Goal: Transaction & Acquisition: Book appointment/travel/reservation

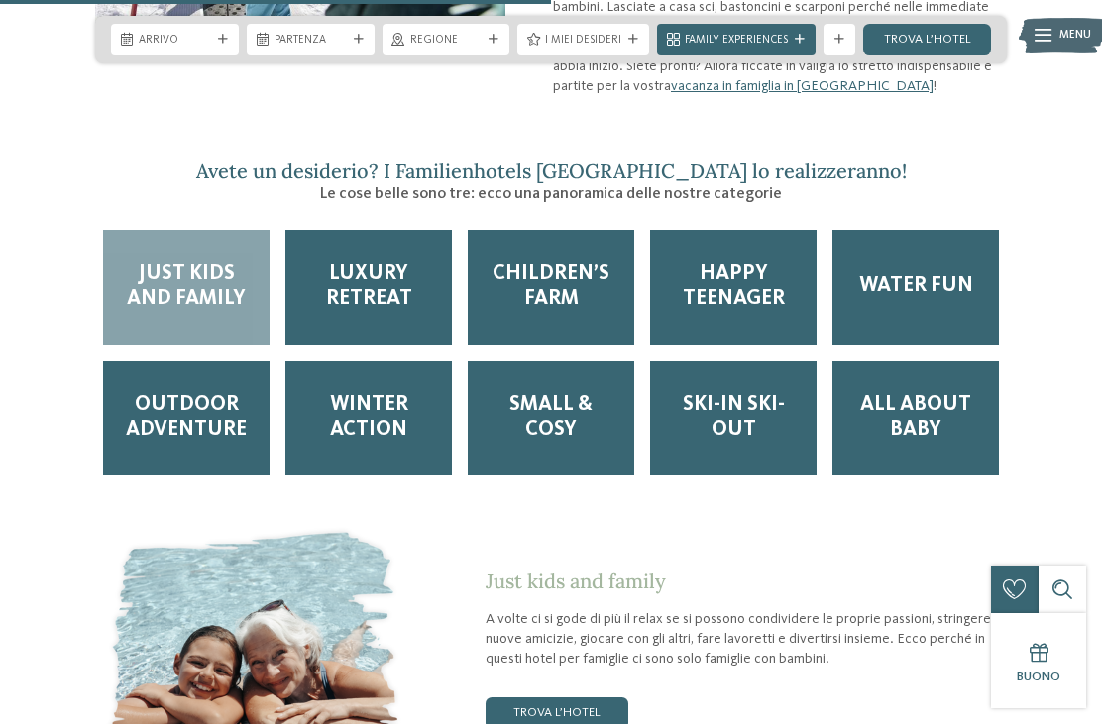
scroll to position [2000, 0]
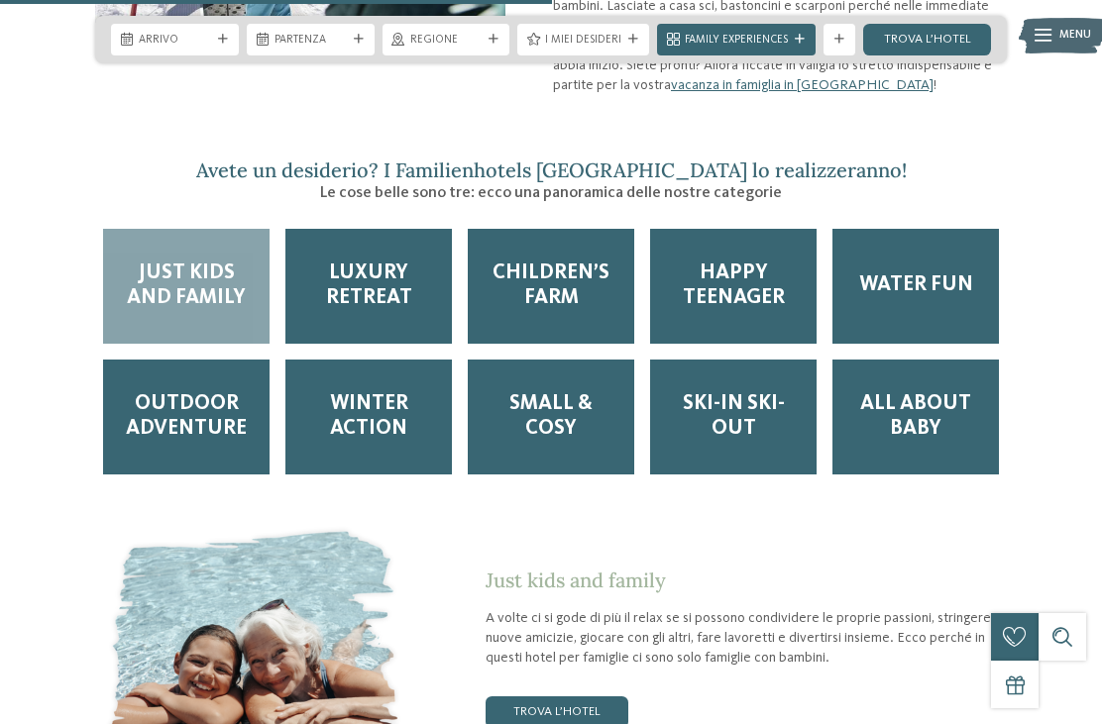
click at [159, 262] on span "Just kids and family" at bounding box center [186, 287] width 135 height 50
click at [176, 45] on body "Solo un momento – il sito web sta caricando … DE IT" at bounding box center [551, 454] width 1102 height 4908
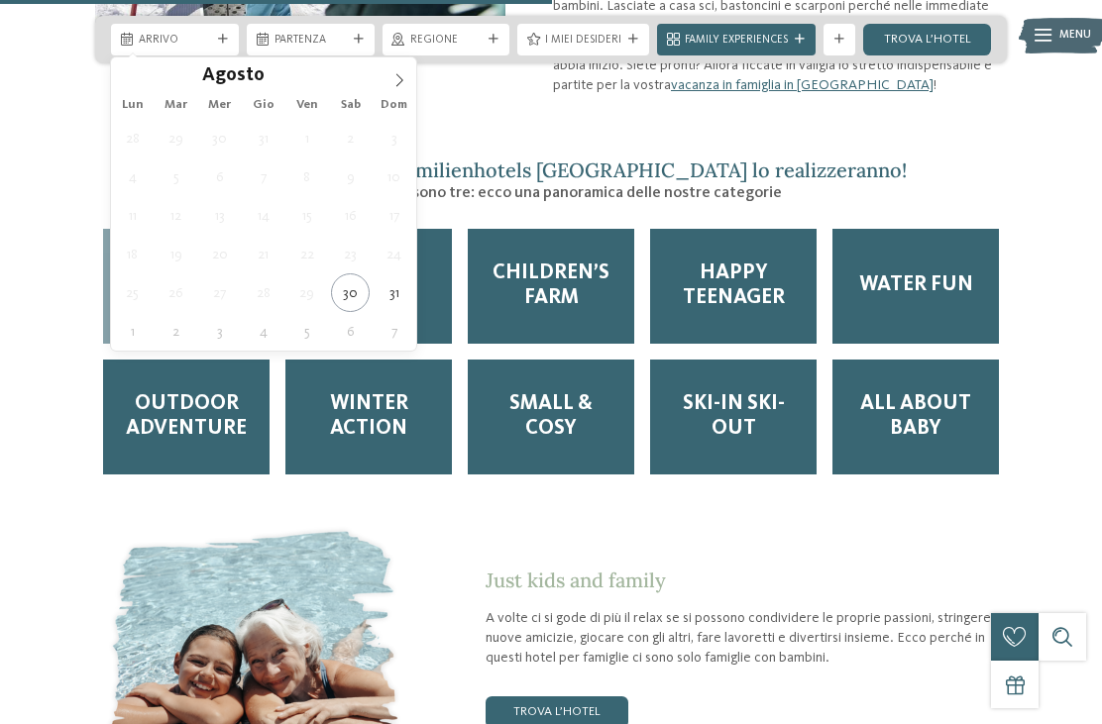
click at [387, 90] on span at bounding box center [399, 74] width 34 height 34
click at [397, 73] on icon at bounding box center [399, 80] width 14 height 14
click at [399, 78] on icon at bounding box center [399, 79] width 7 height 13
click at [394, 77] on icon at bounding box center [399, 80] width 14 height 14
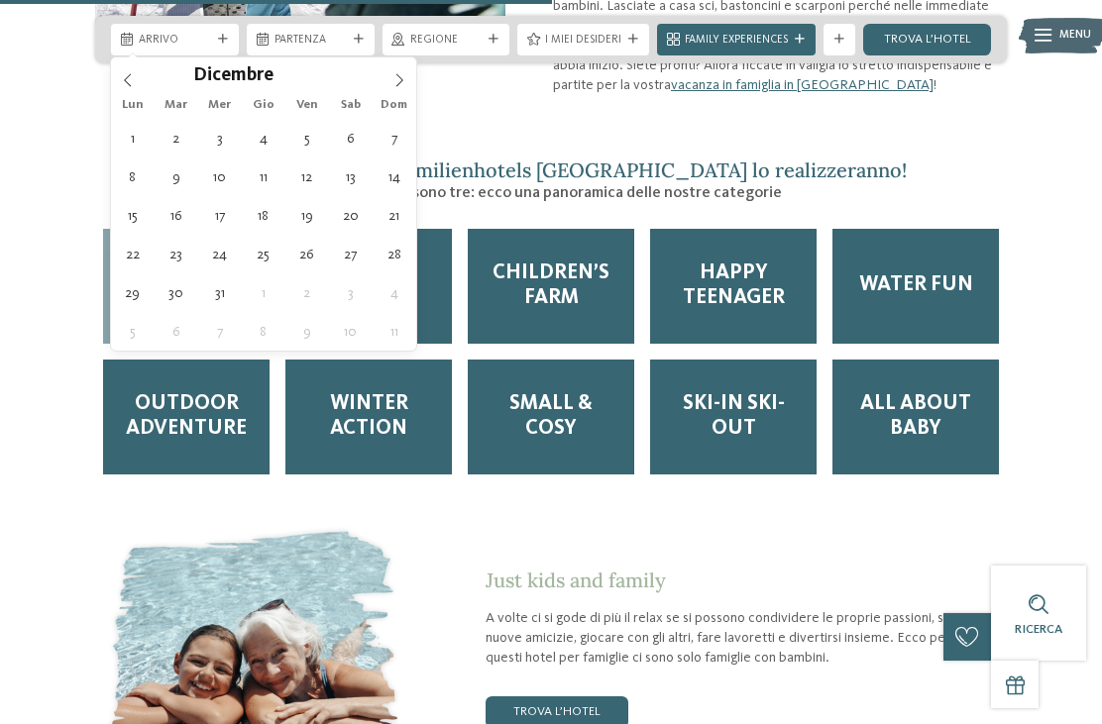
type div "27.12.2025"
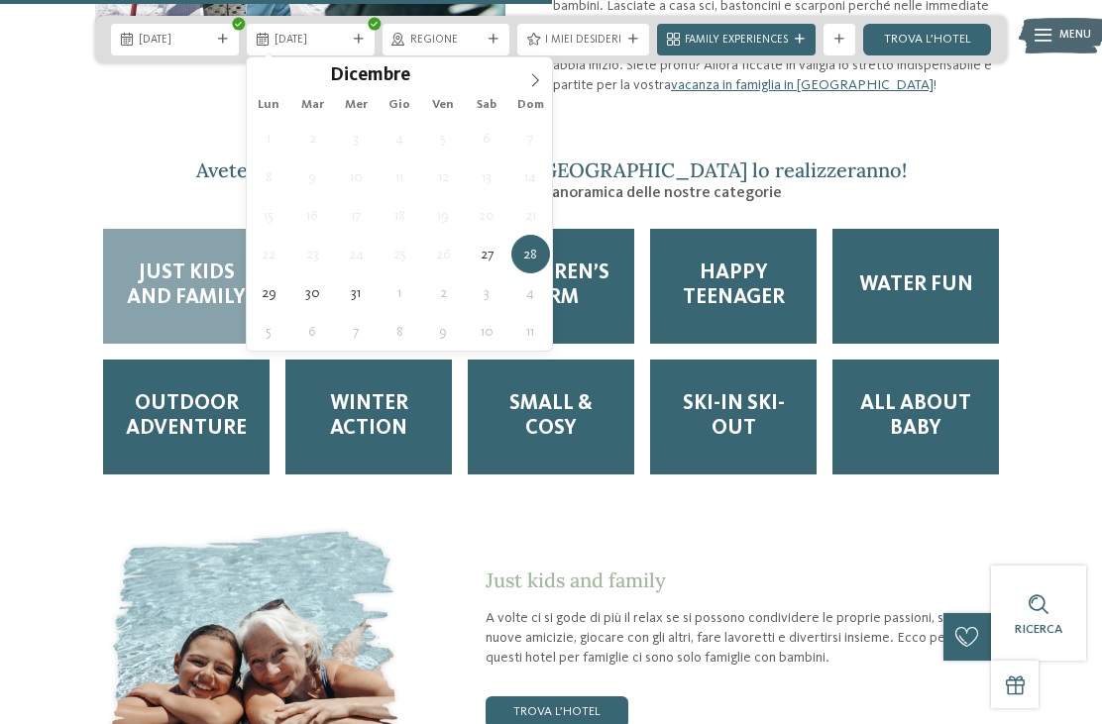
click at [536, 74] on icon at bounding box center [535, 80] width 14 height 14
type input "****"
type div "03.01.2026"
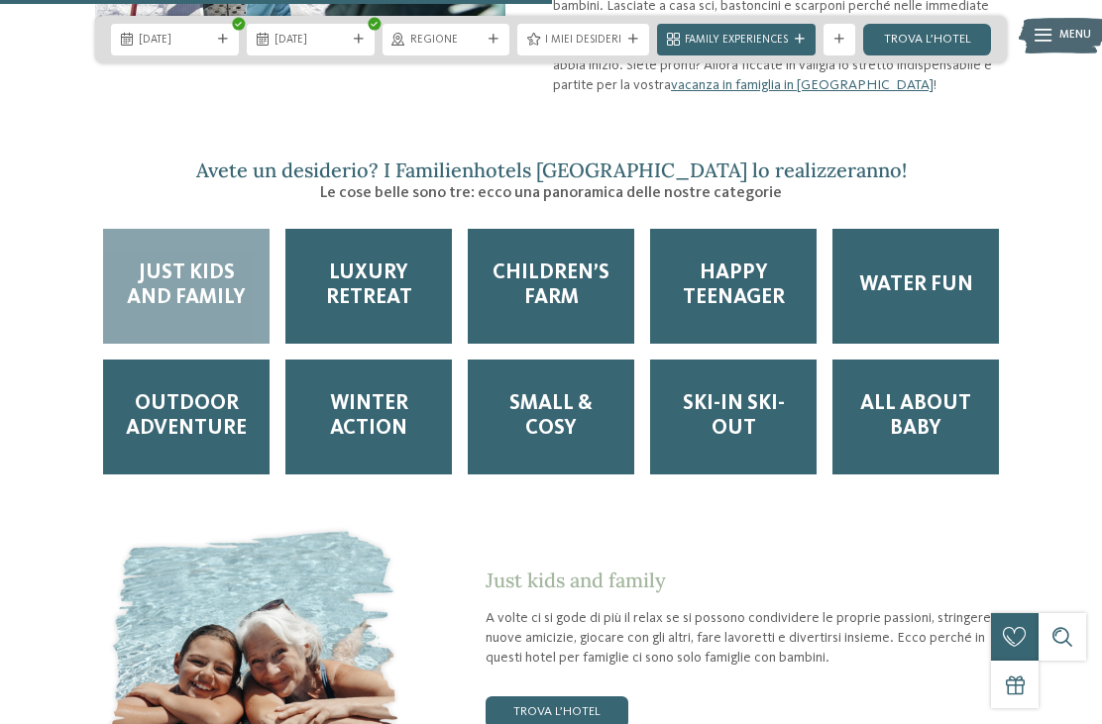
click at [487, 39] on div at bounding box center [494, 40] width 16 height 10
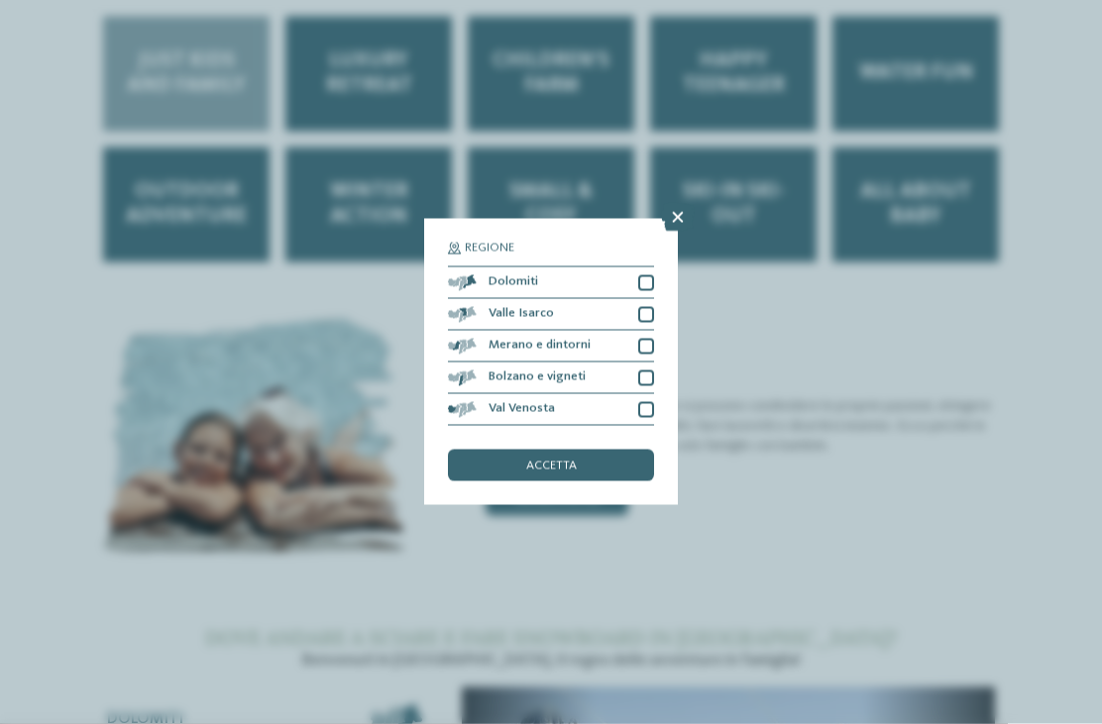
scroll to position [2216, 0]
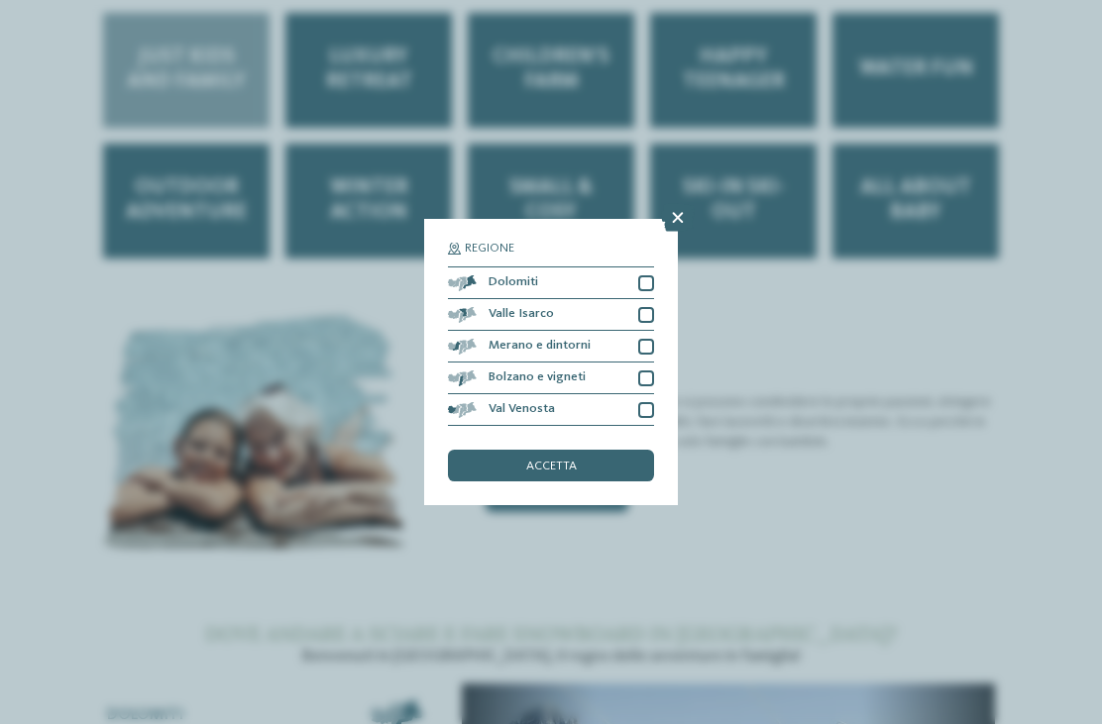
click at [674, 204] on icon at bounding box center [678, 218] width 34 height 28
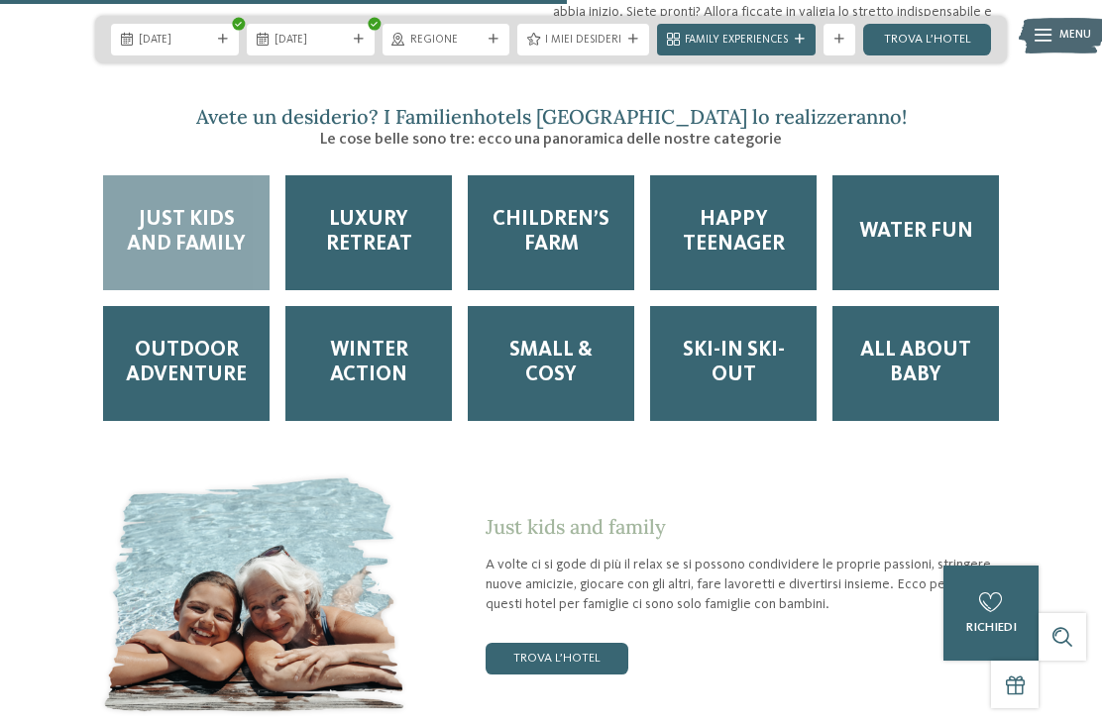
scroll to position [2055, 0]
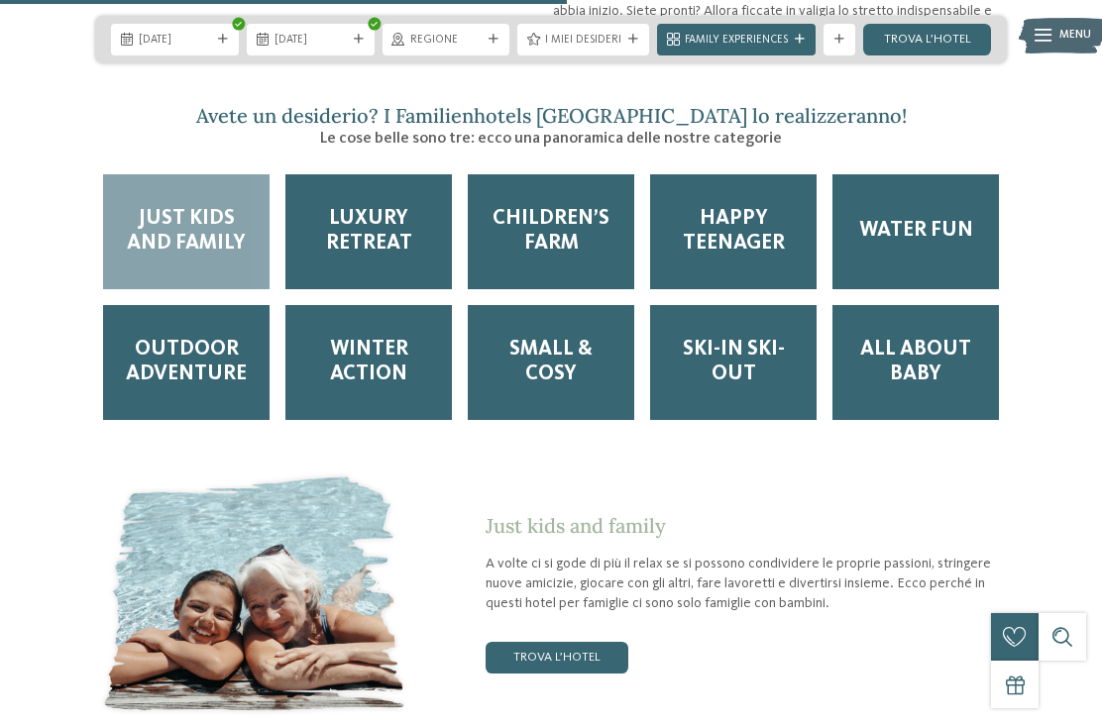
click at [496, 45] on div "Regione" at bounding box center [446, 40] width 128 height 32
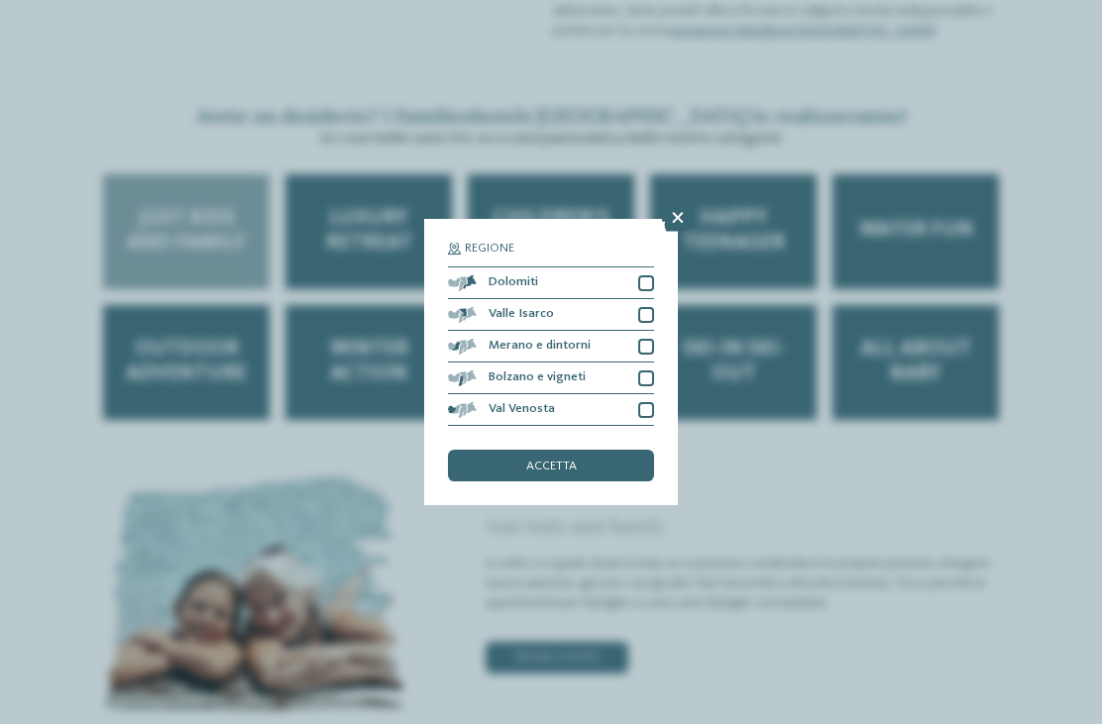
click at [333, 293] on div "Regione Dolomiti" at bounding box center [551, 362] width 1102 height 724
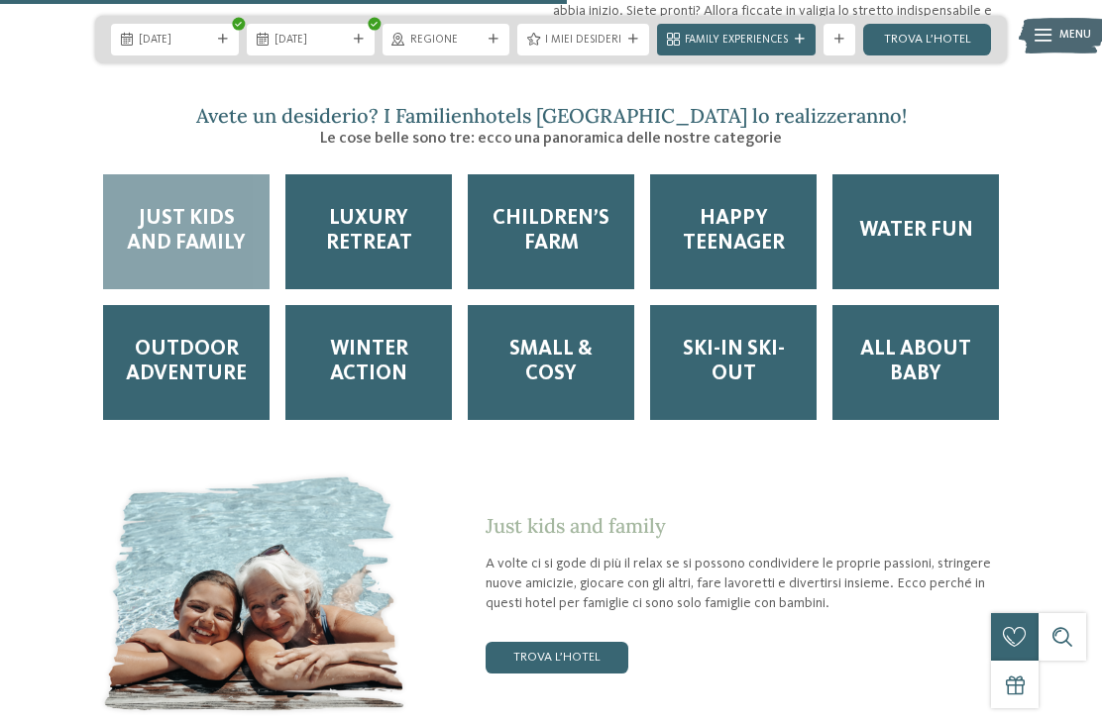
click at [611, 39] on span "I miei desideri" at bounding box center [583, 41] width 76 height 16
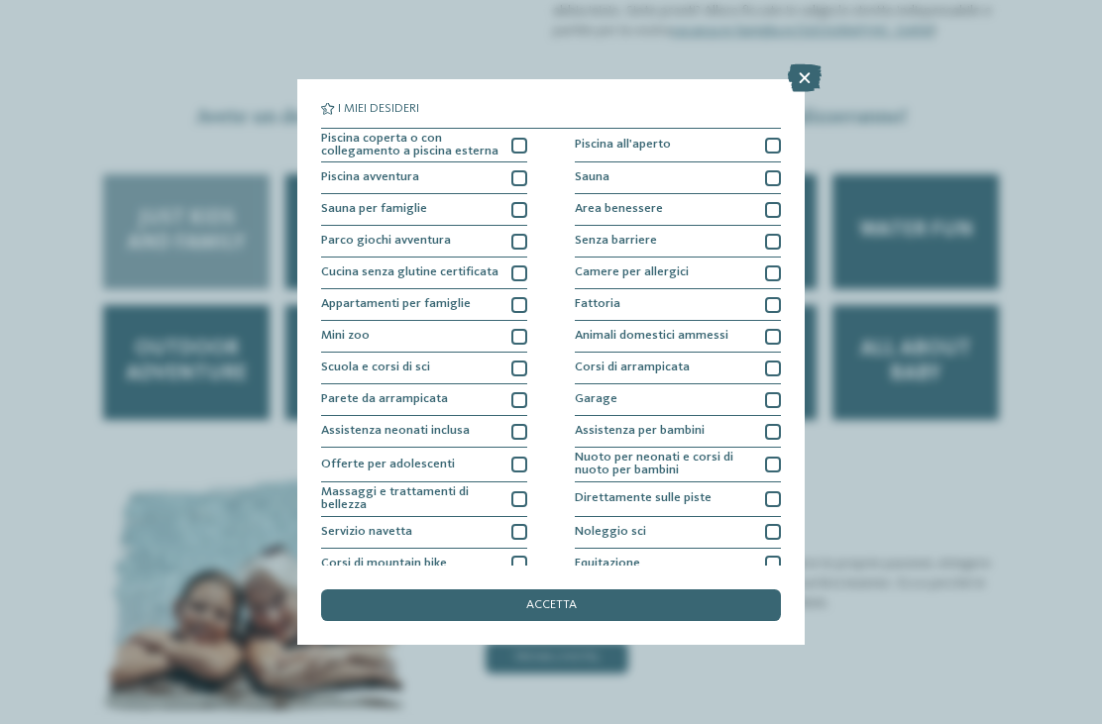
scroll to position [0, 0]
click at [521, 145] on div at bounding box center [519, 146] width 16 height 16
click at [768, 331] on div at bounding box center [773, 337] width 16 height 16
click at [764, 206] on div "Area benessere" at bounding box center [678, 210] width 206 height 32
click at [776, 170] on div at bounding box center [773, 178] width 16 height 16
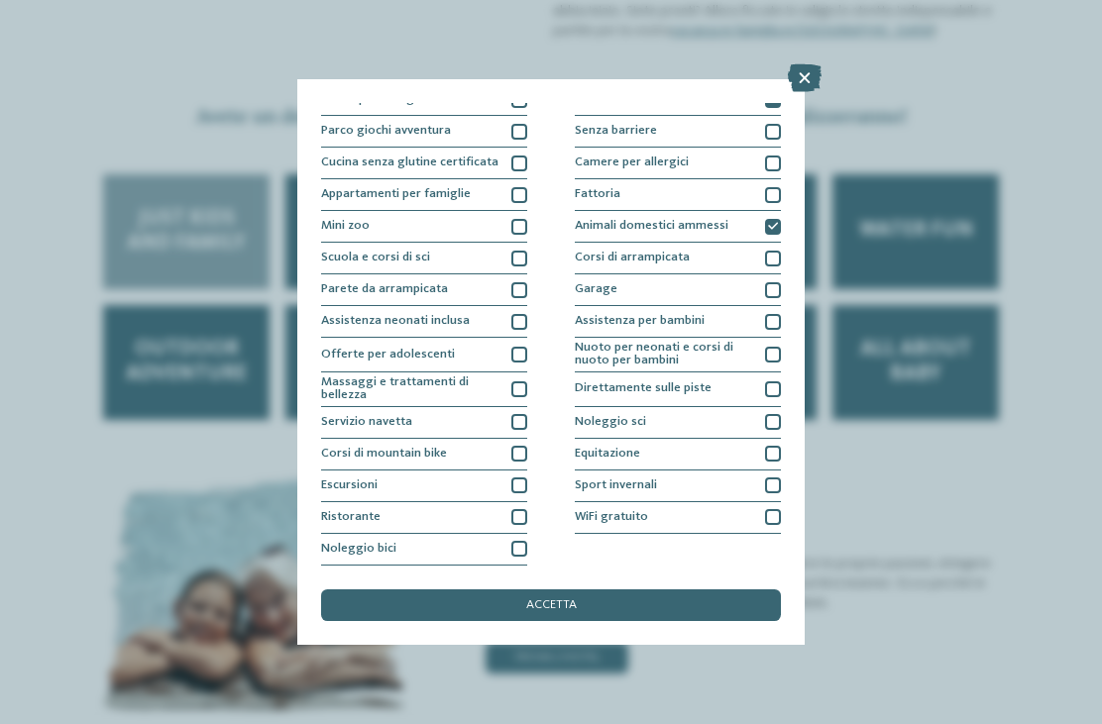
scroll to position [128, 0]
click at [518, 251] on div at bounding box center [519, 259] width 16 height 16
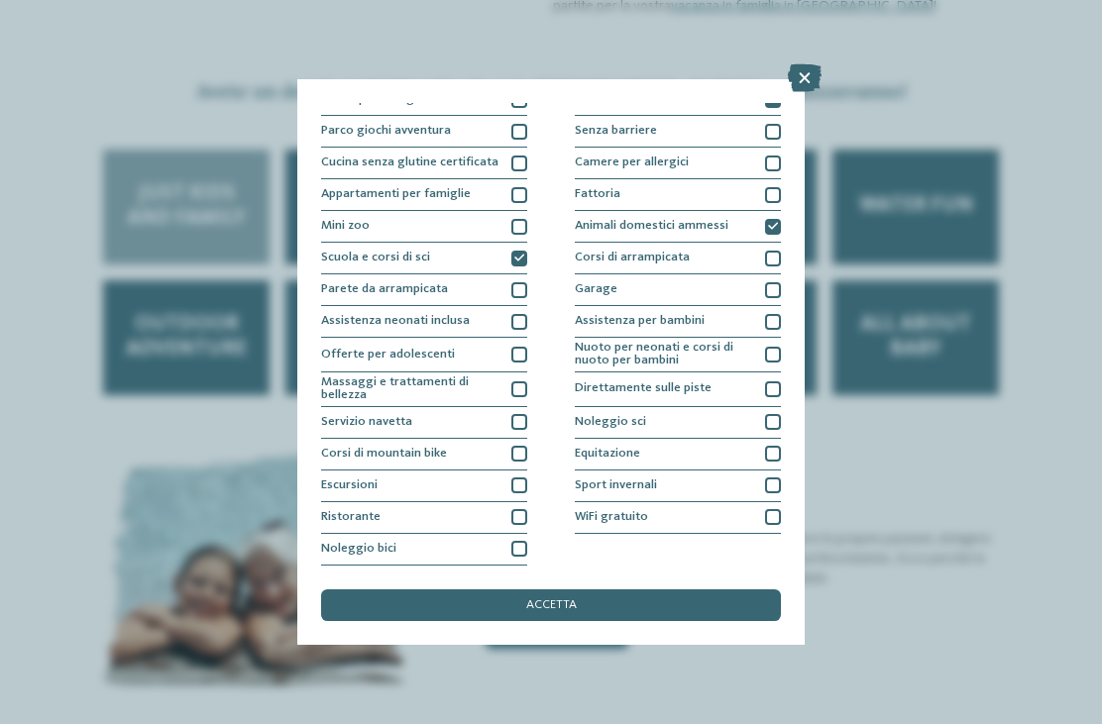
scroll to position [263, 0]
click at [514, 509] on div at bounding box center [519, 517] width 16 height 16
click at [706, 407] on div "Noleggio sci" at bounding box center [678, 423] width 206 height 32
click at [680, 590] on div "accetta" at bounding box center [551, 606] width 460 height 32
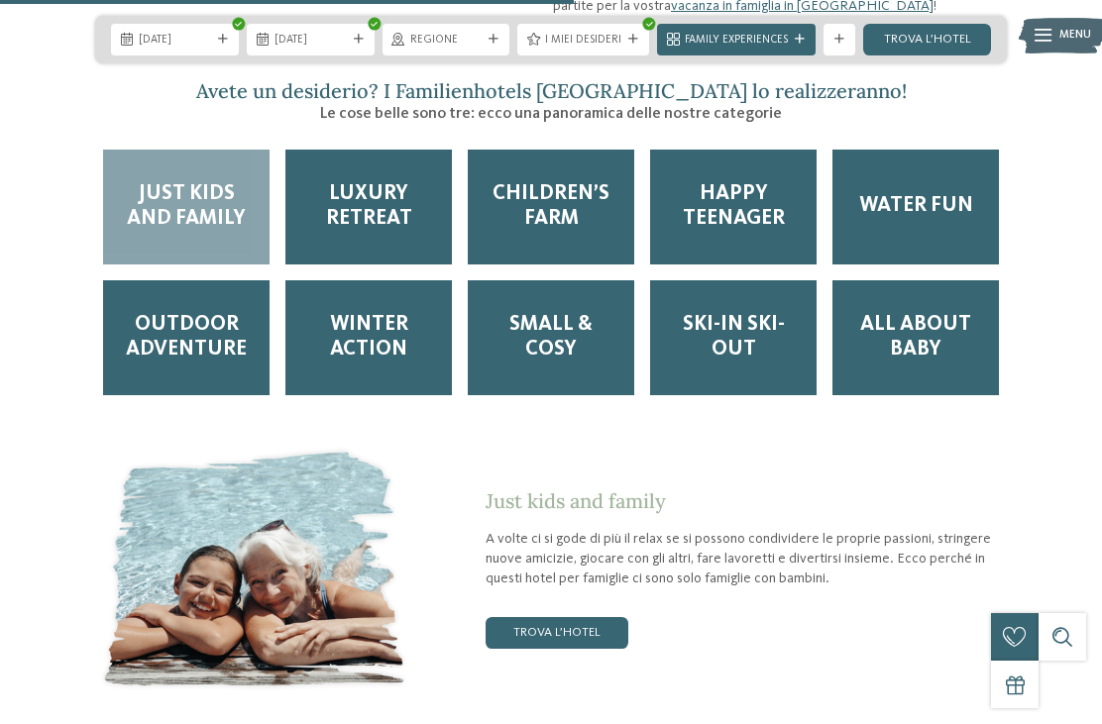
click at [911, 150] on div "Water Fun" at bounding box center [915, 207] width 166 height 115
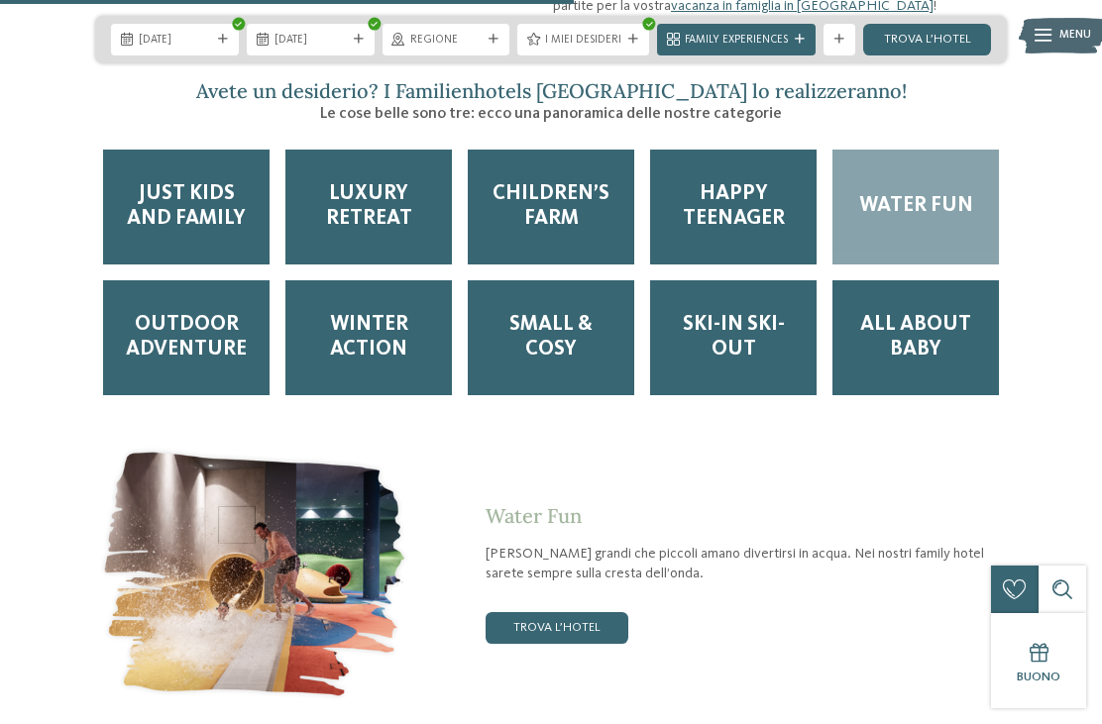
click at [161, 182] on span "Just kids and family" at bounding box center [186, 207] width 135 height 50
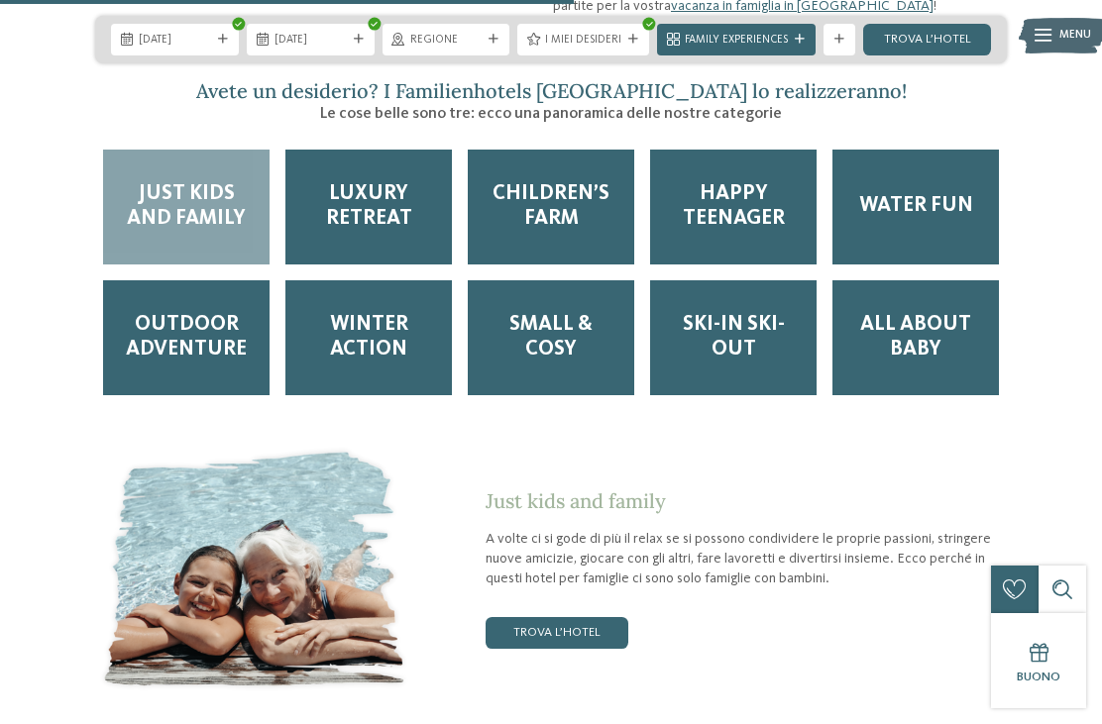
click at [946, 37] on link "trova l’hotel" at bounding box center [927, 40] width 128 height 32
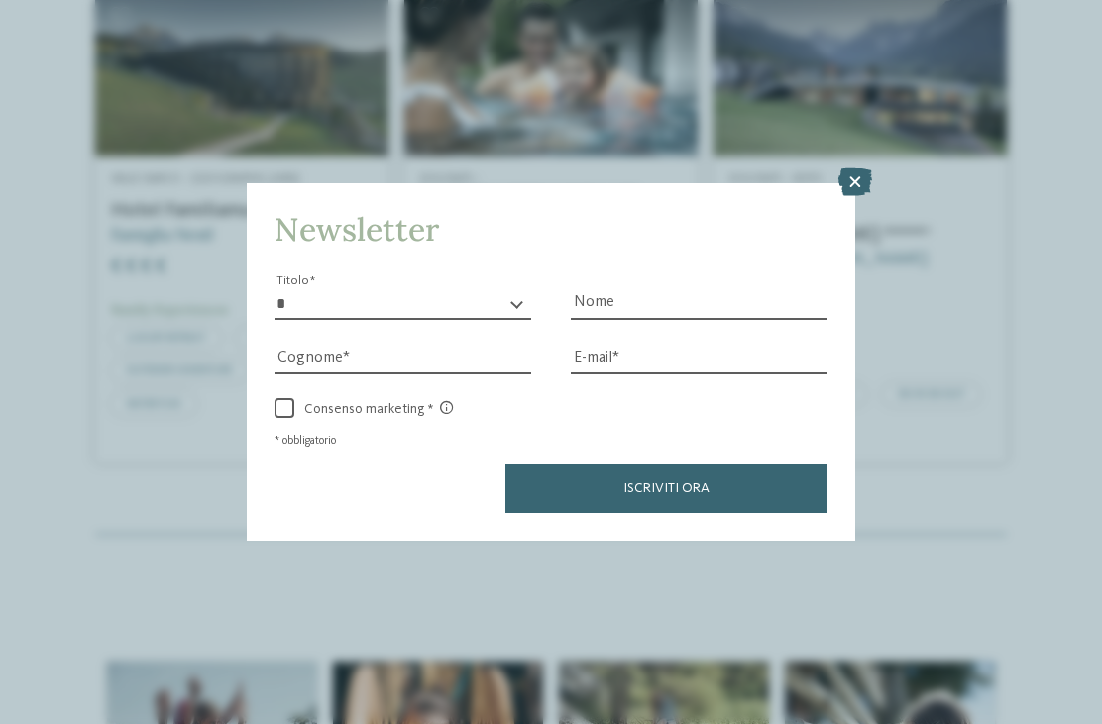
scroll to position [1163, 0]
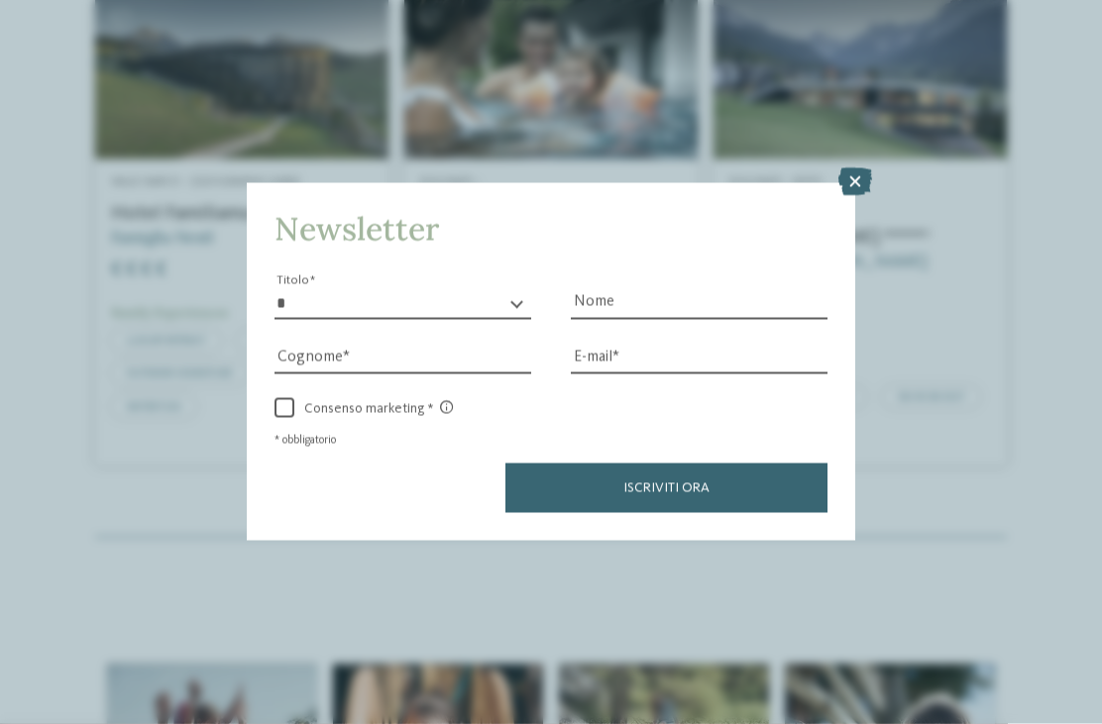
click at [866, 168] on icon at bounding box center [855, 182] width 34 height 28
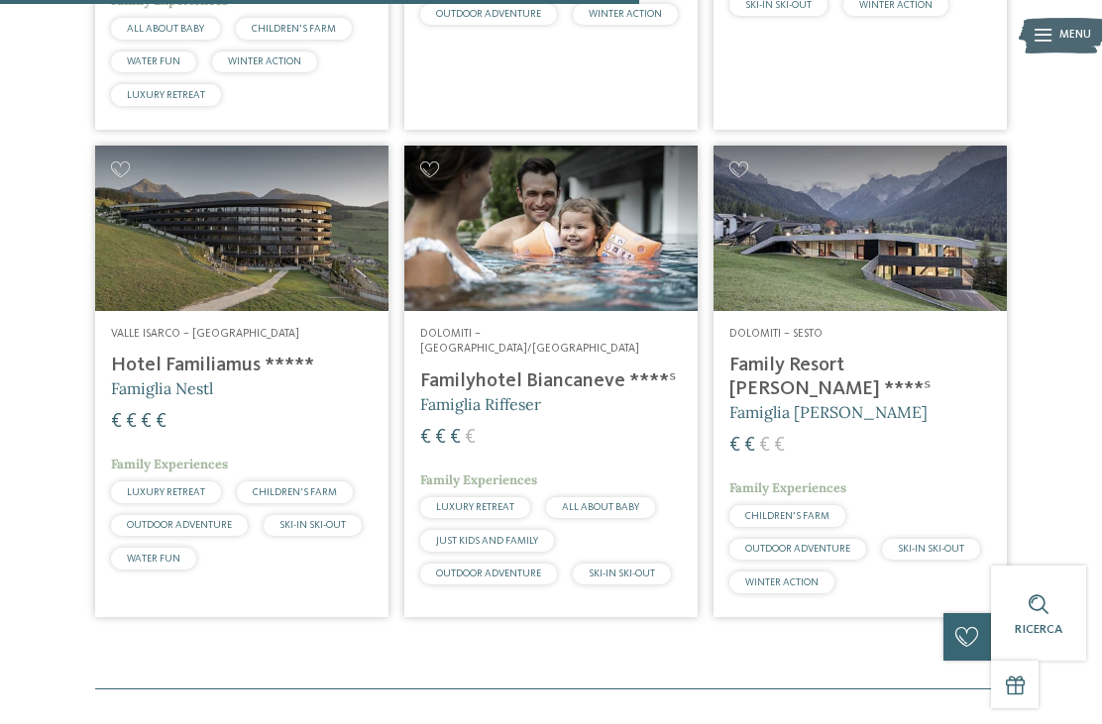
click at [838, 200] on img at bounding box center [859, 228] width 293 height 164
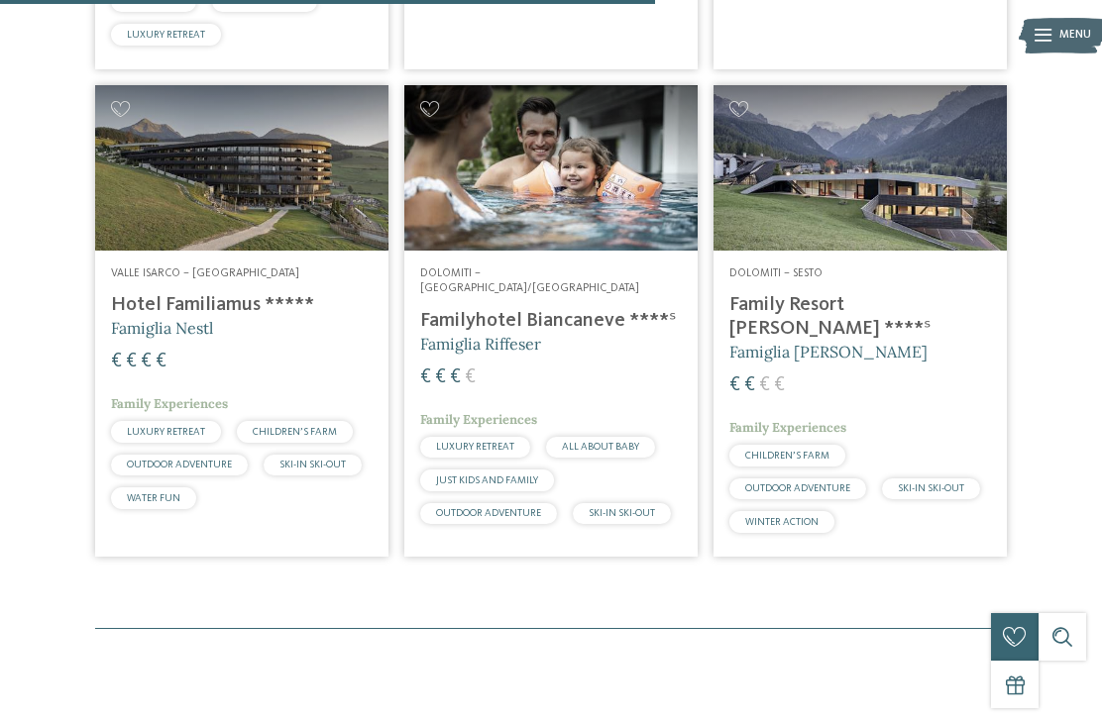
scroll to position [1075, 0]
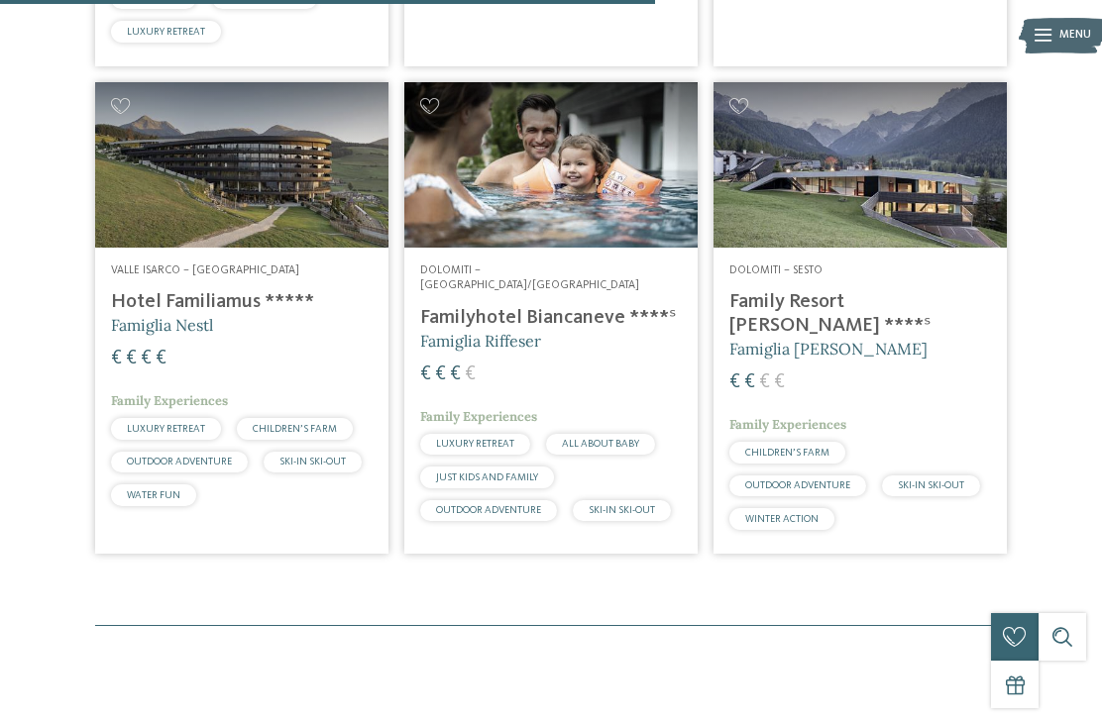
click at [610, 202] on img at bounding box center [550, 164] width 293 height 164
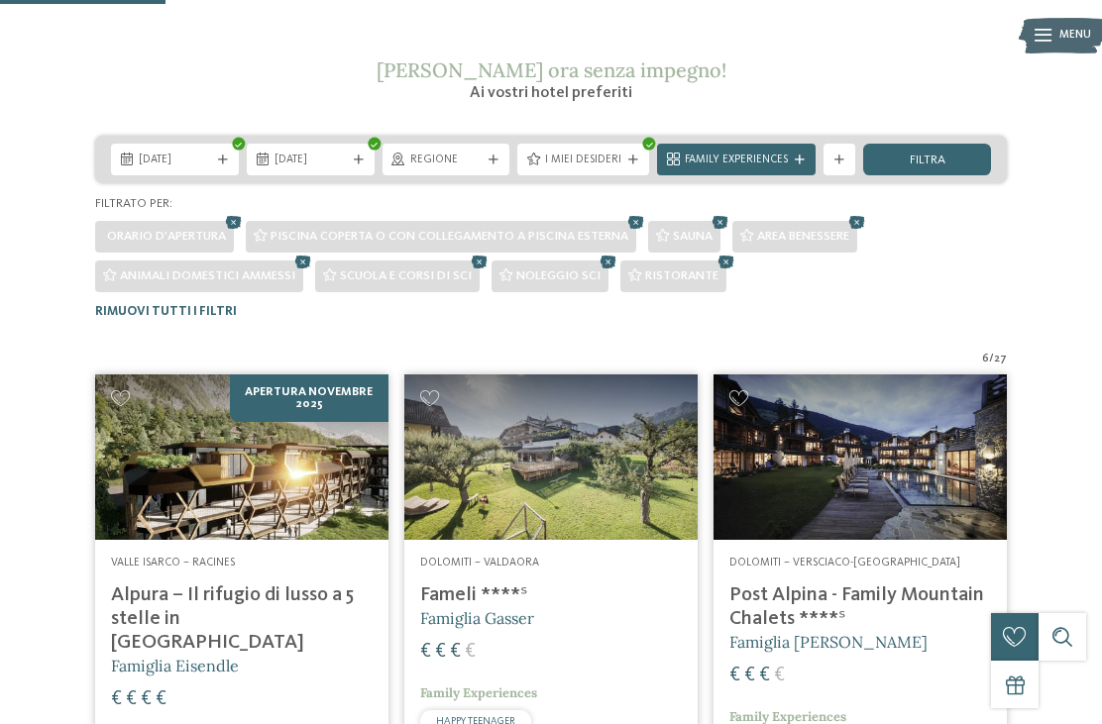
scroll to position [272, 0]
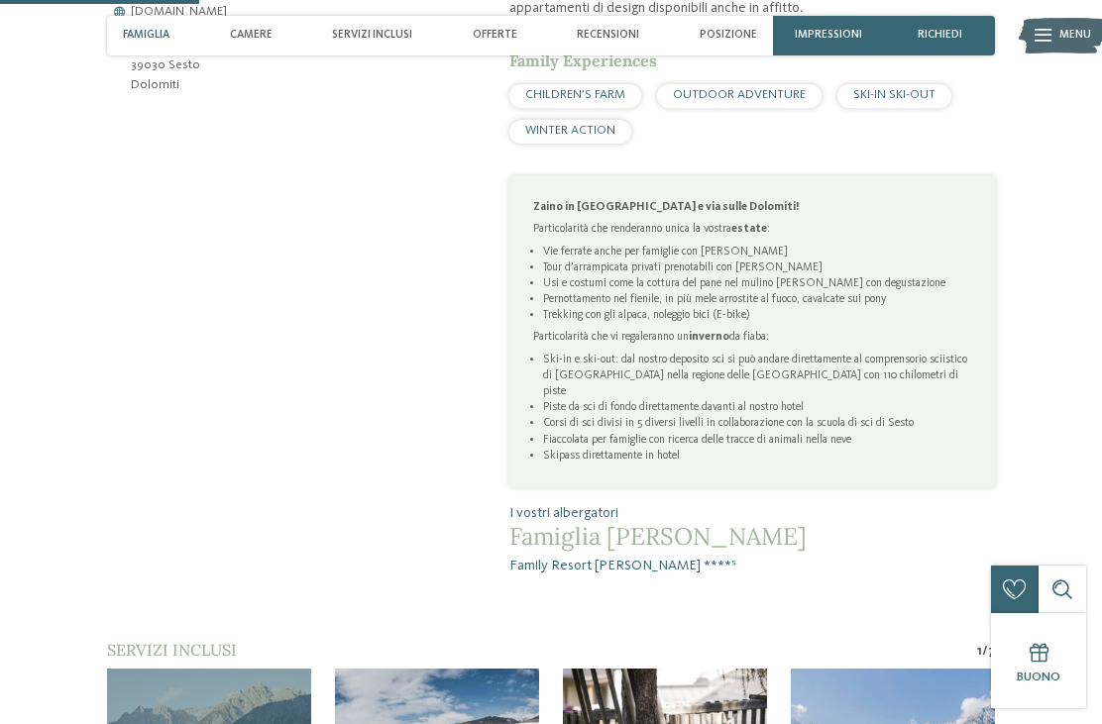
scroll to position [891, 0]
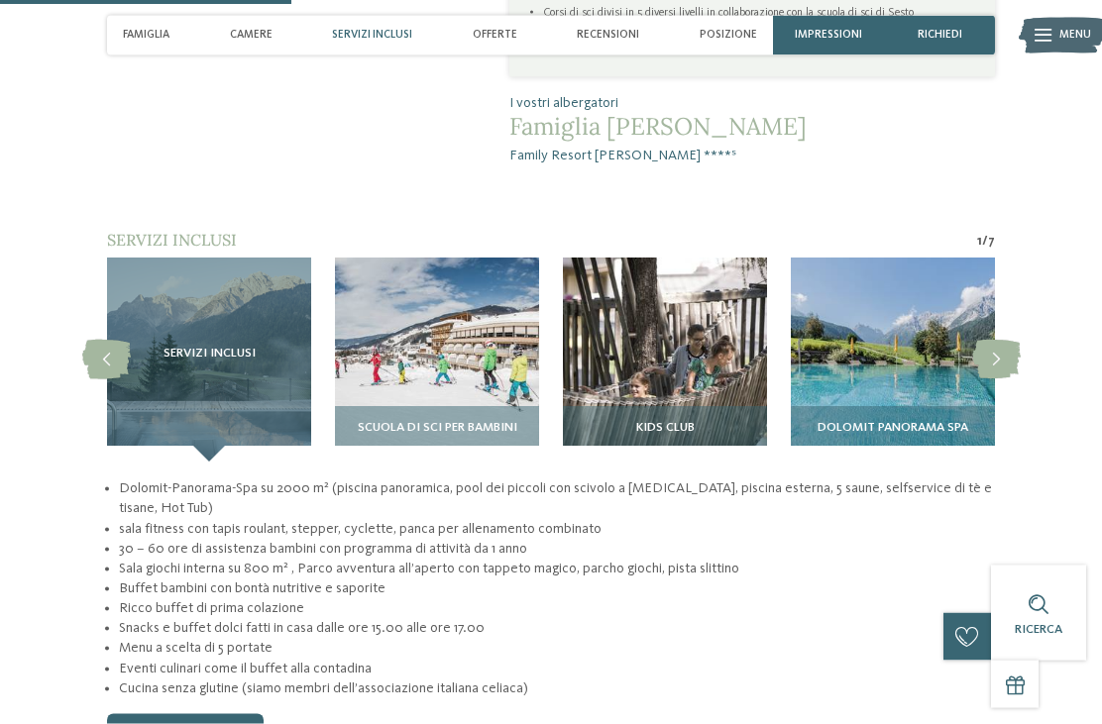
click at [393, 278] on img at bounding box center [437, 361] width 204 height 204
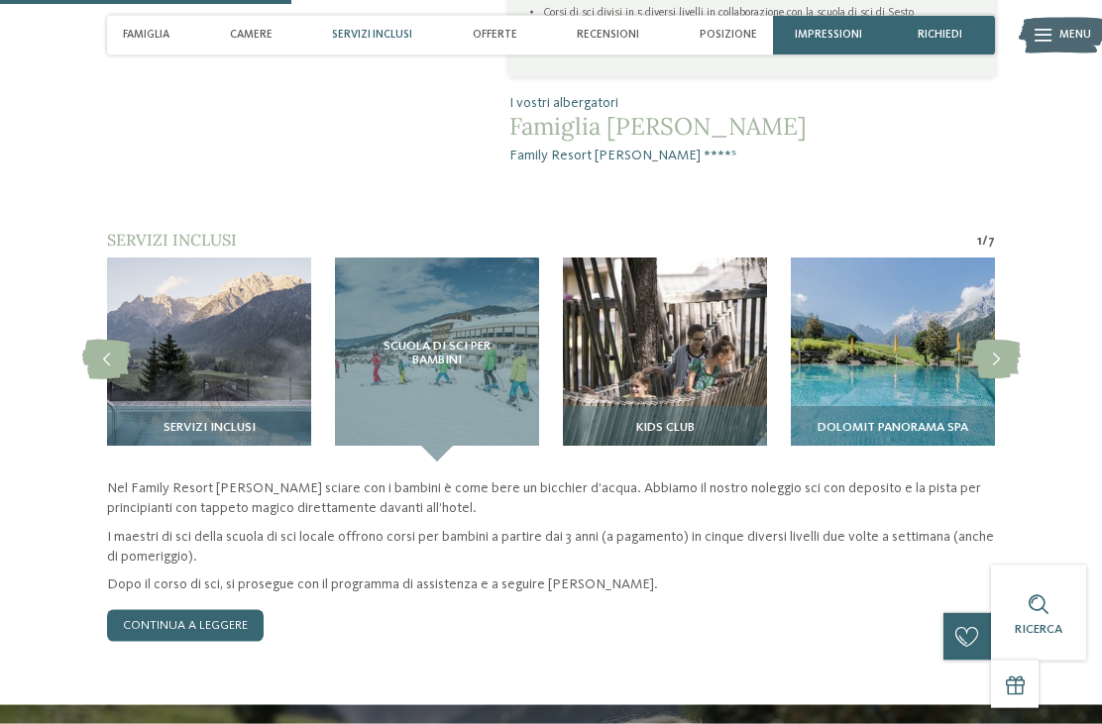
scroll to position [1301, 0]
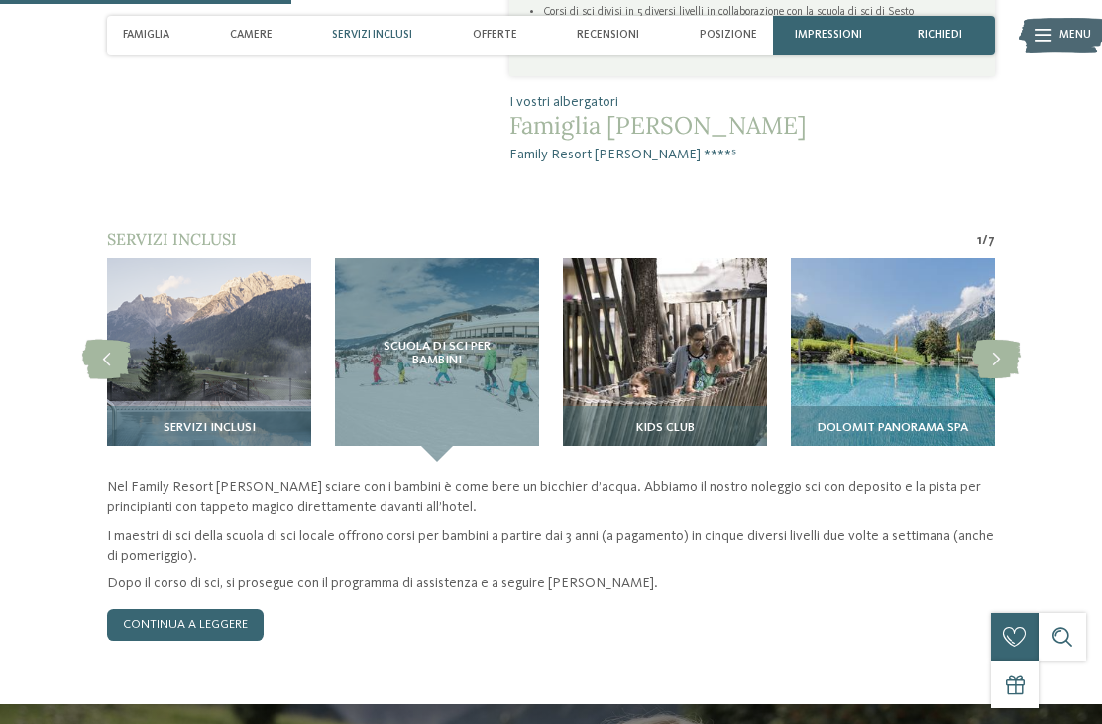
click at [943, 278] on img at bounding box center [893, 360] width 204 height 204
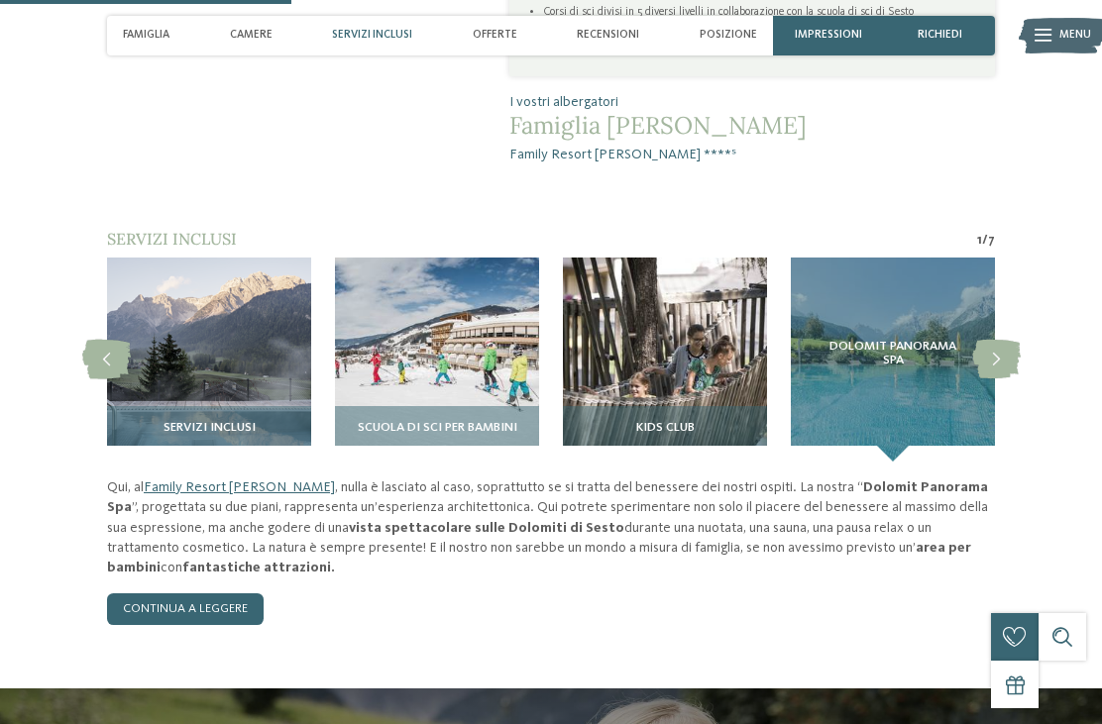
click at [590, 291] on img at bounding box center [665, 360] width 204 height 204
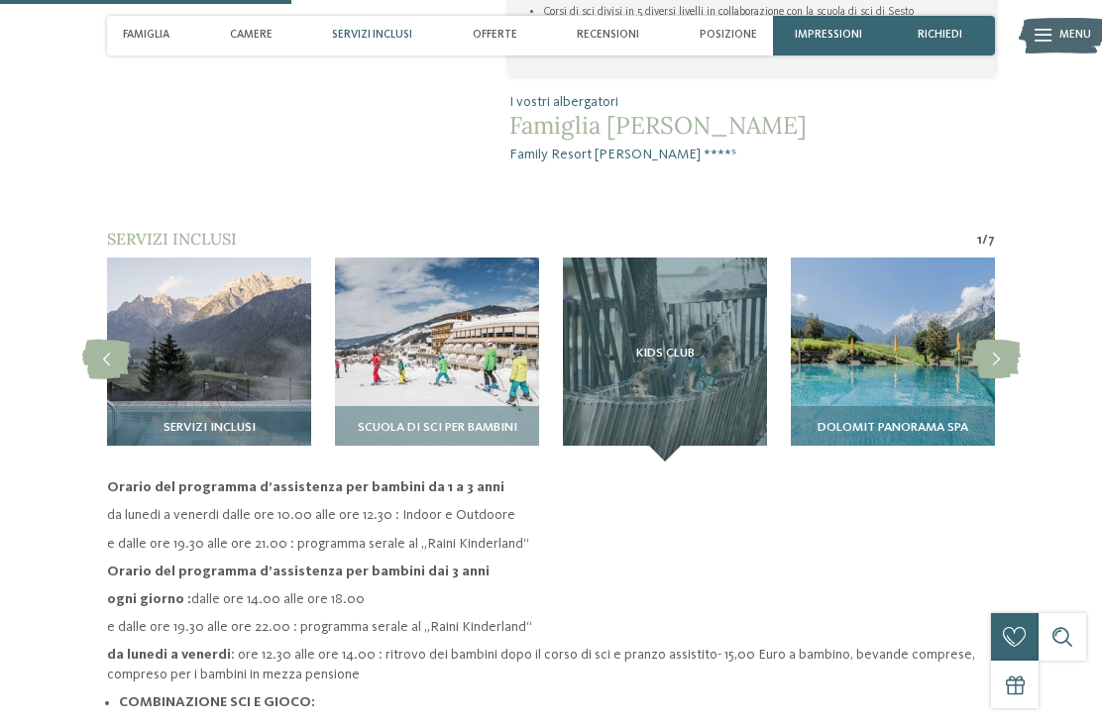
click at [986, 340] on icon at bounding box center [996, 360] width 49 height 40
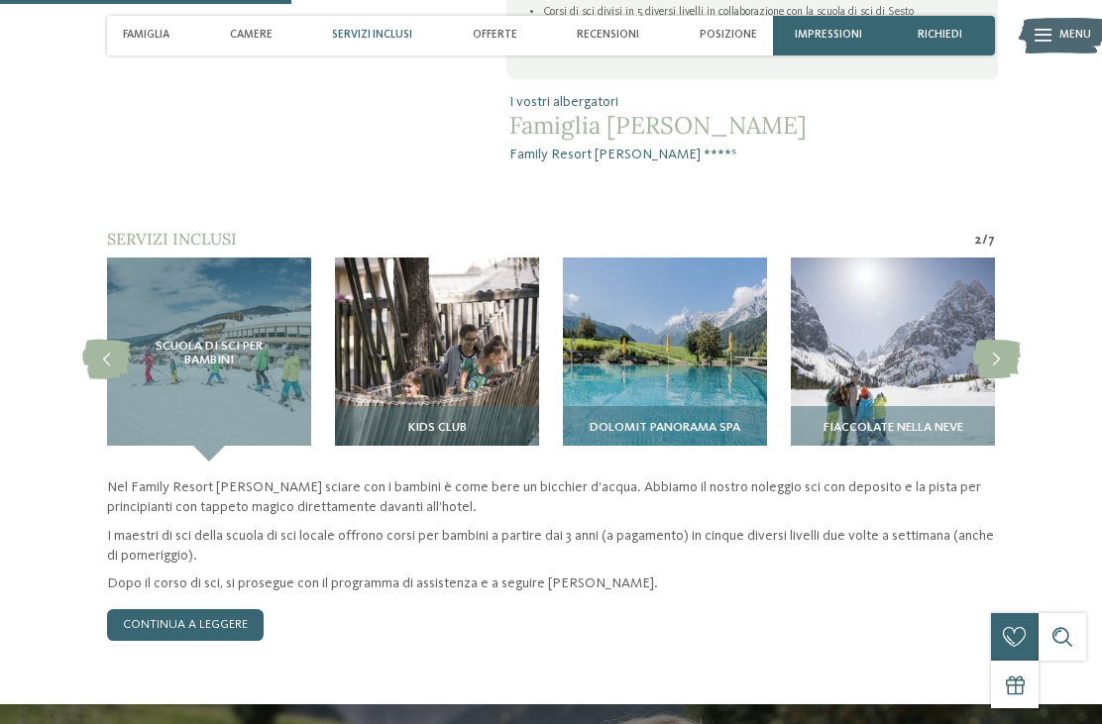
click at [997, 340] on icon at bounding box center [996, 360] width 49 height 40
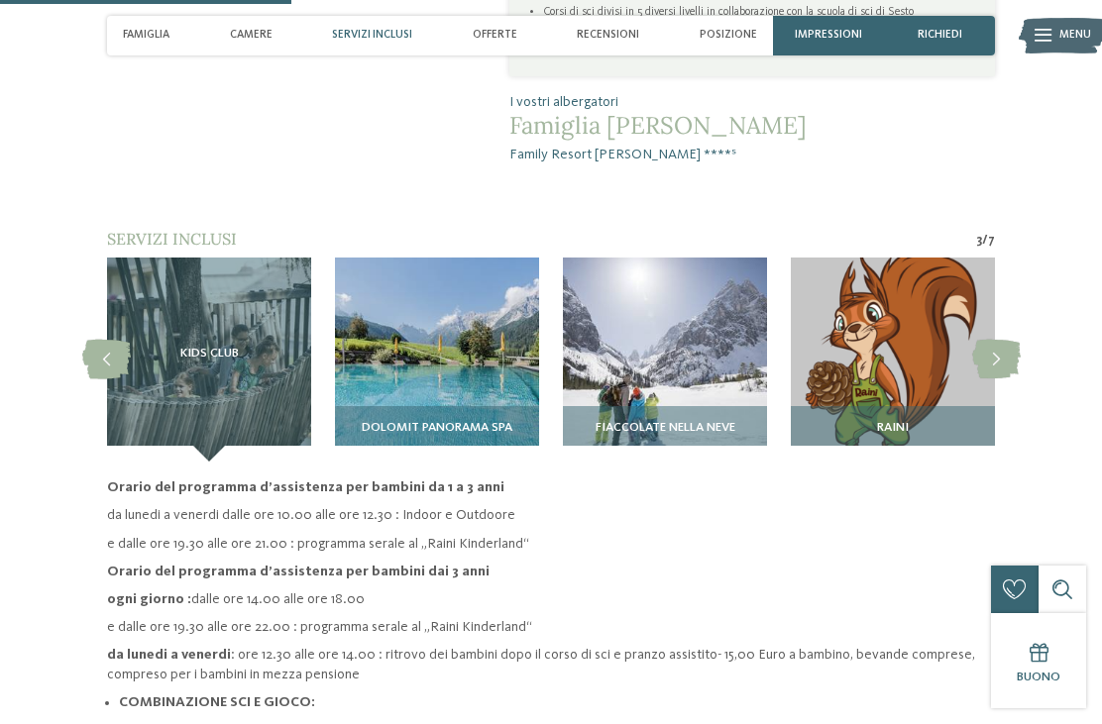
click at [999, 340] on icon at bounding box center [996, 360] width 49 height 40
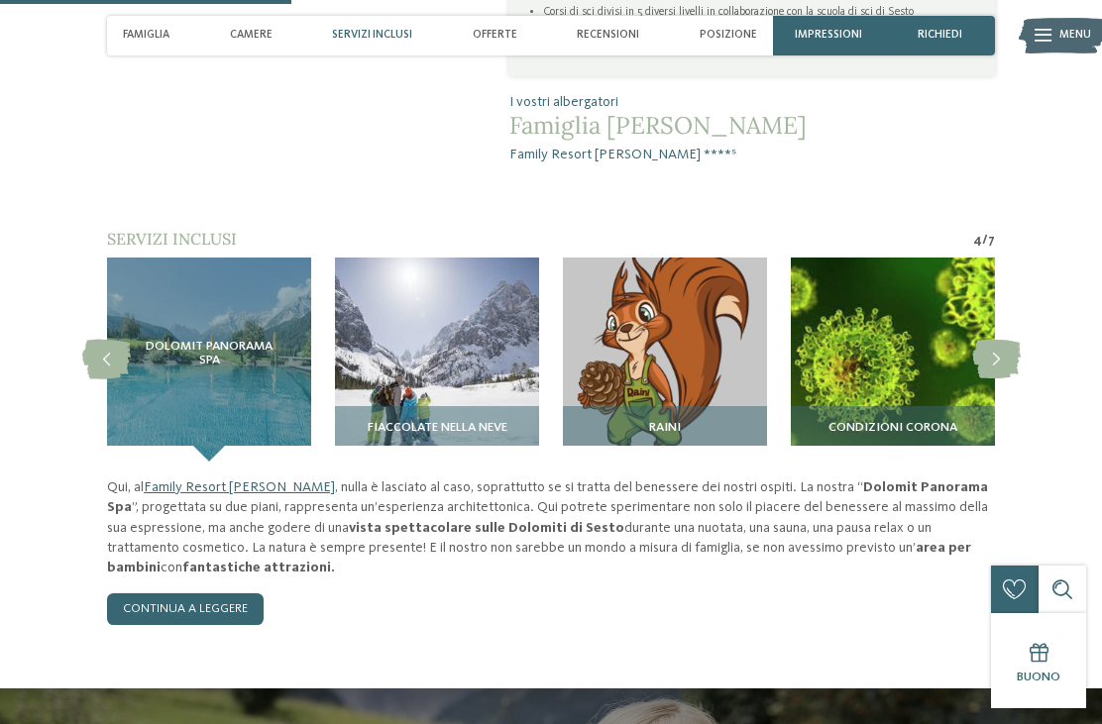
click at [728, 316] on img at bounding box center [665, 360] width 204 height 204
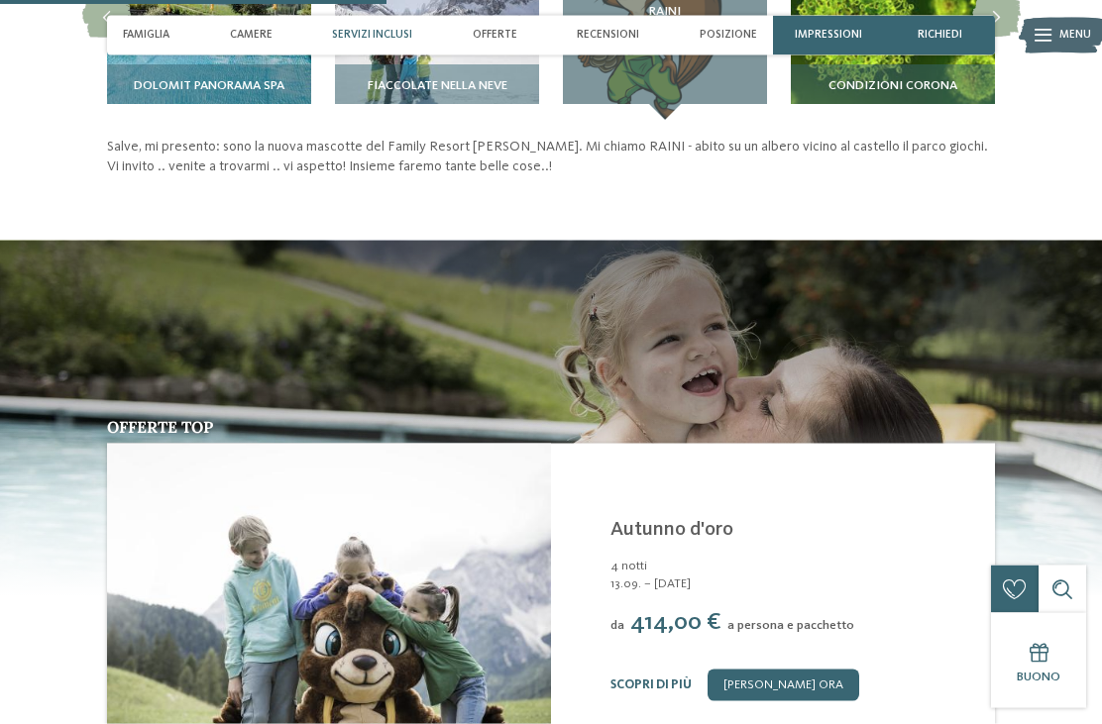
scroll to position [1593, 0]
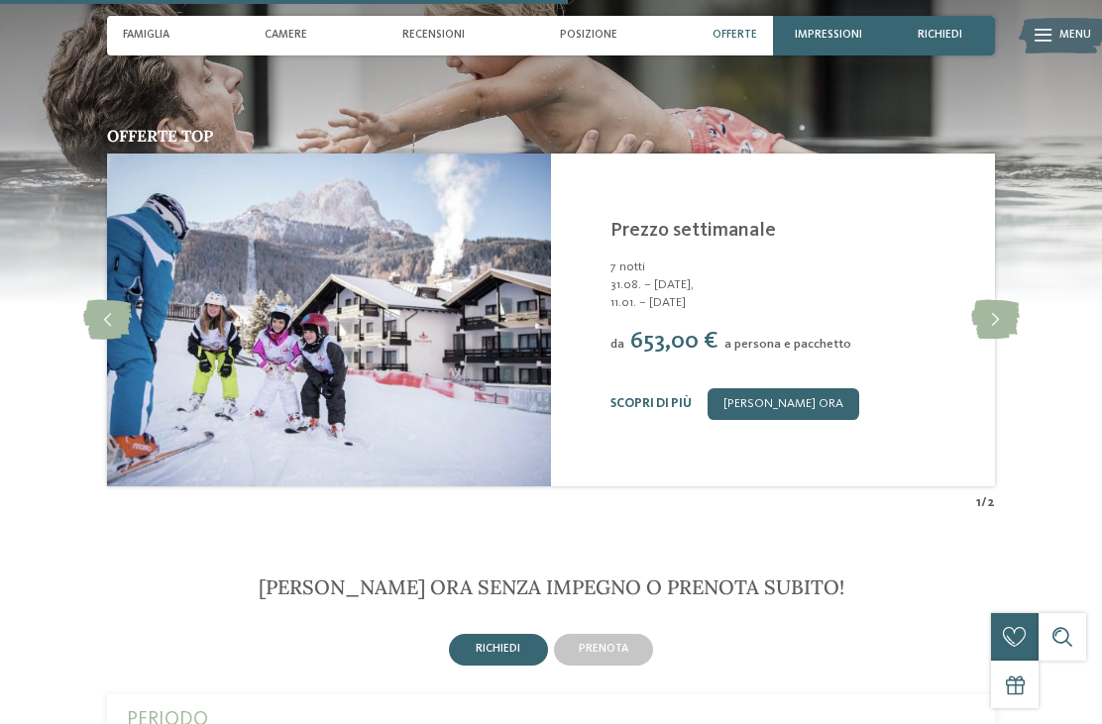
scroll to position [2283, 0]
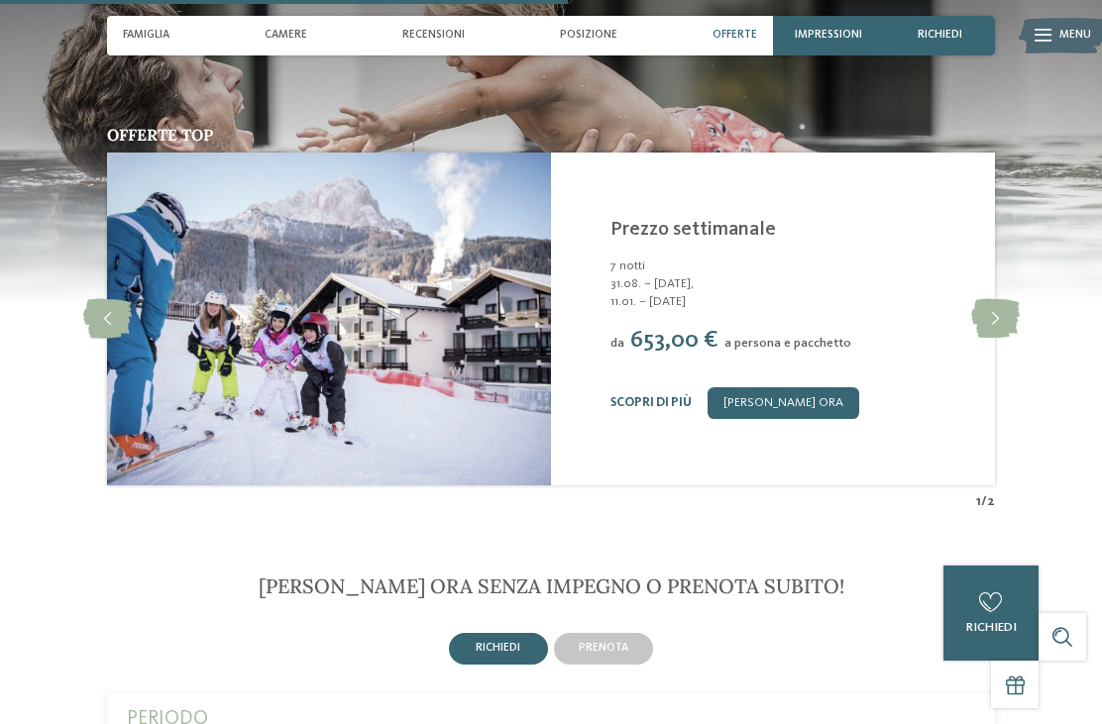
click at [989, 339] on icon at bounding box center [995, 319] width 49 height 40
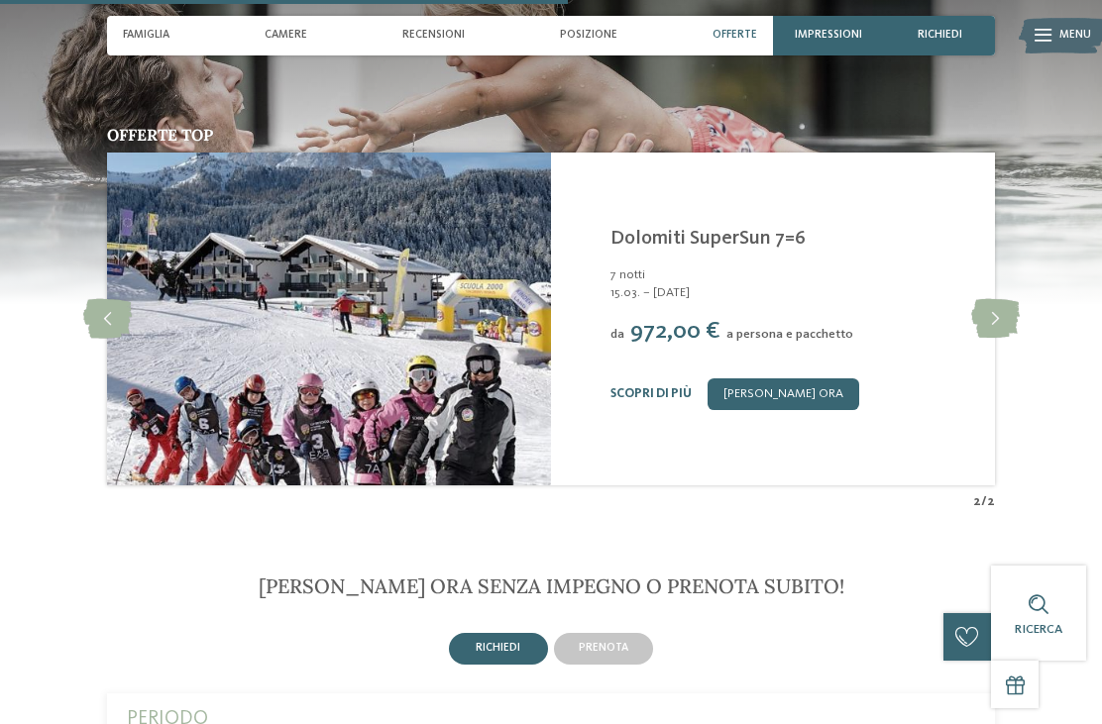
click at [989, 339] on icon at bounding box center [995, 319] width 49 height 40
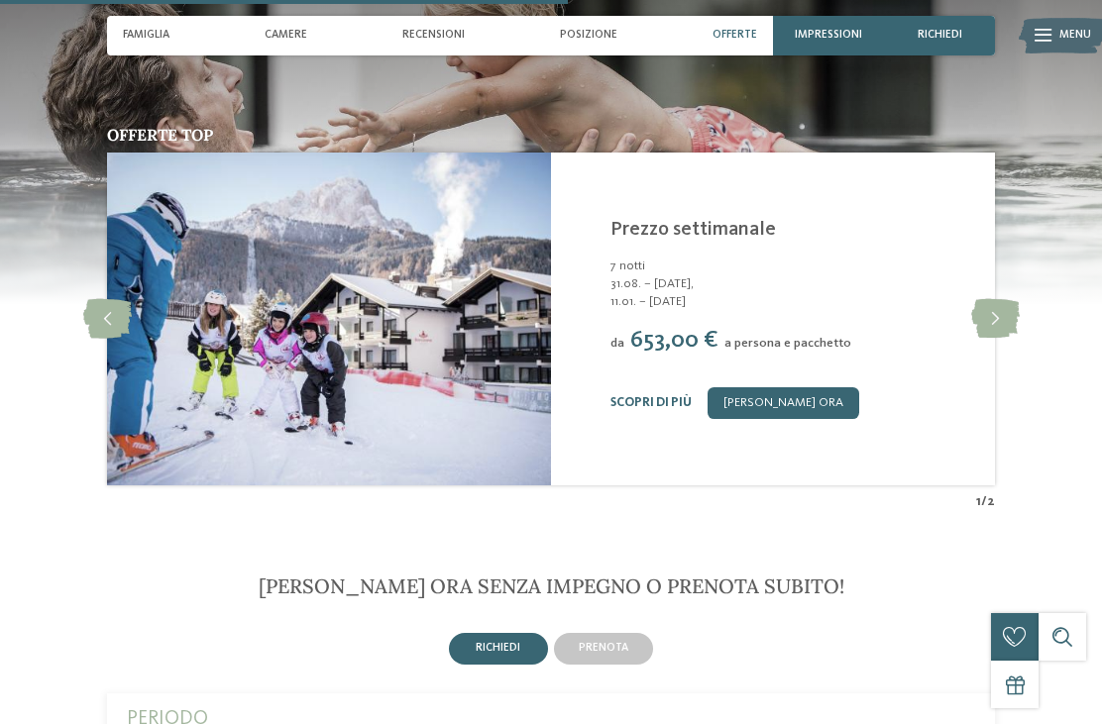
click at [994, 339] on icon at bounding box center [995, 319] width 49 height 40
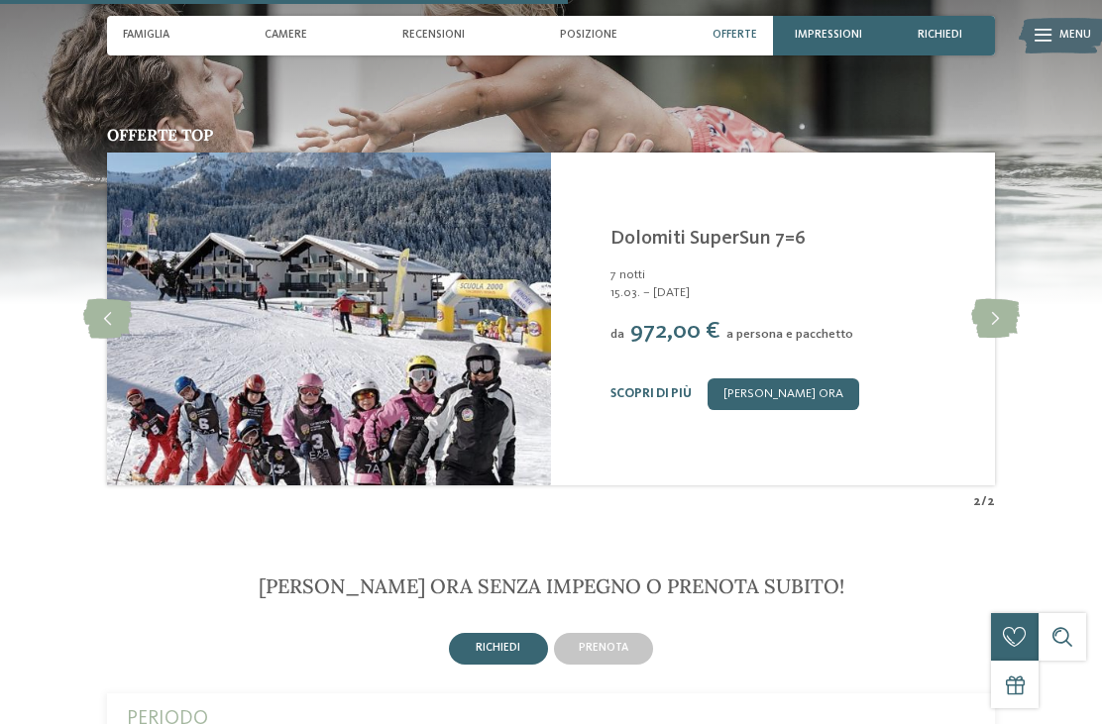
click at [996, 339] on icon at bounding box center [995, 319] width 49 height 40
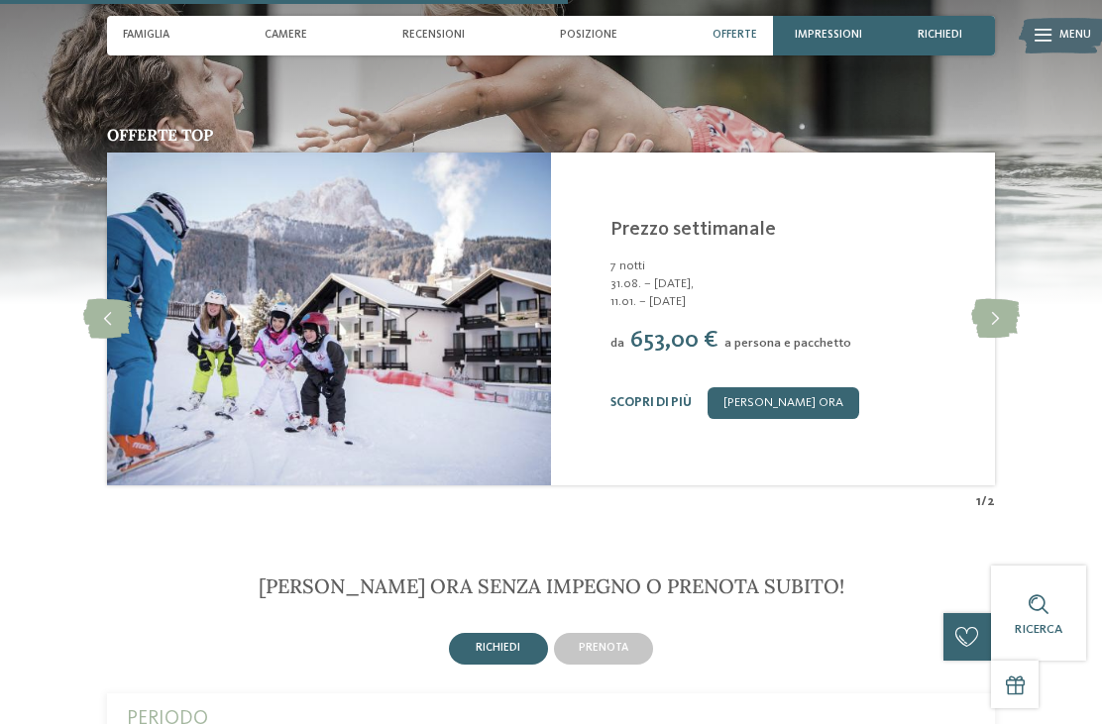
click at [993, 339] on icon at bounding box center [995, 319] width 49 height 40
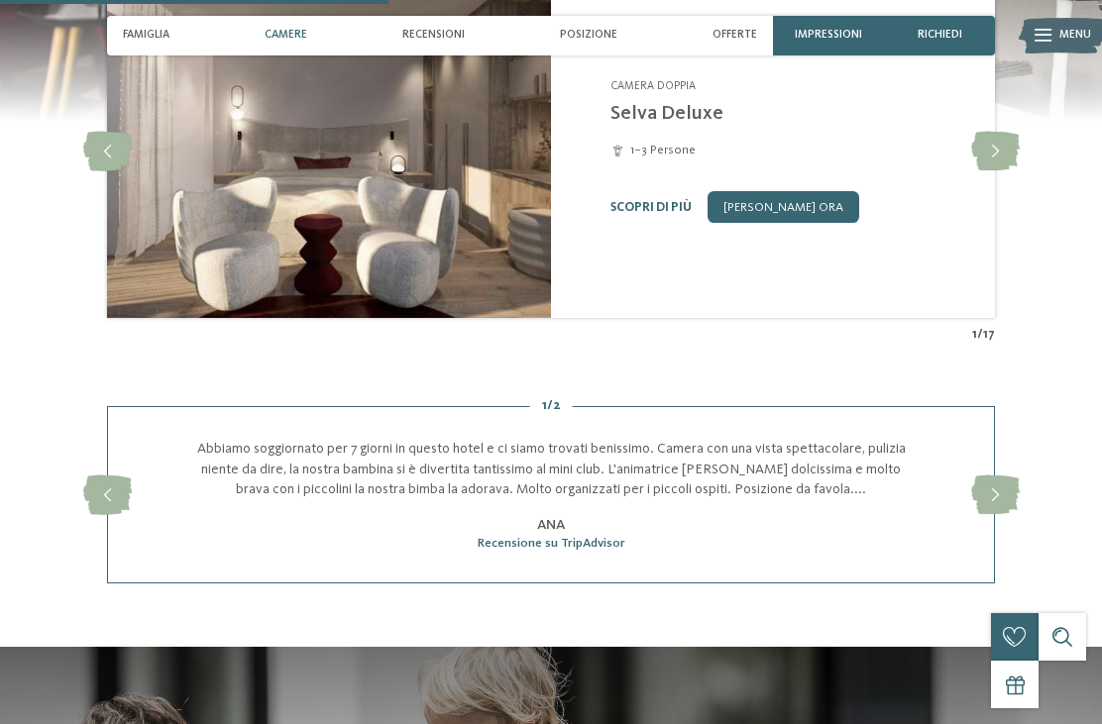
scroll to position [1582, 0]
